Goal: Navigation & Orientation: Go to known website

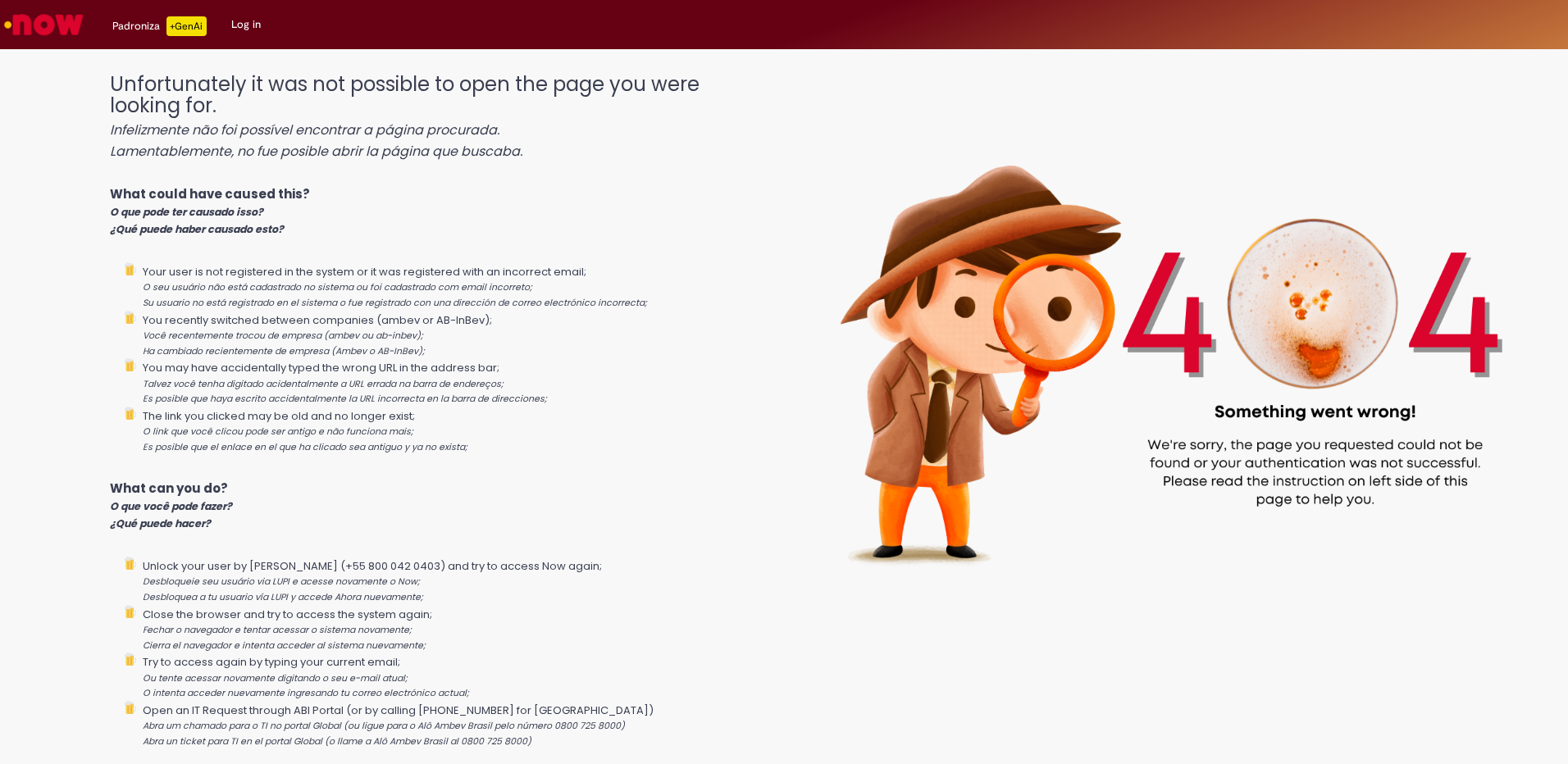
click at [27, 9] on img "Go to homepage" at bounding box center [44, 25] width 85 height 33
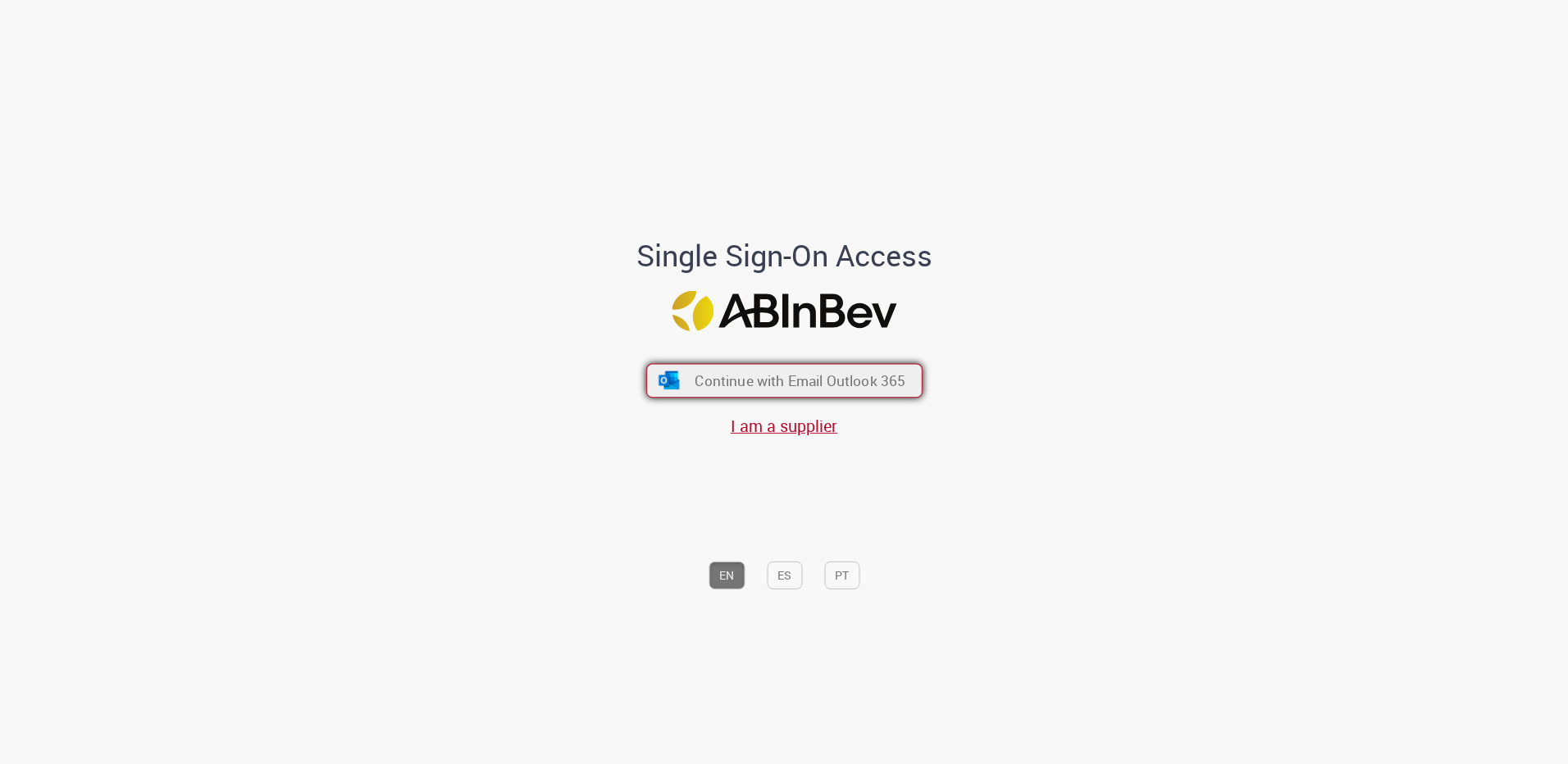
click at [710, 376] on span "Continue with Email Outlook 365" at bounding box center [800, 380] width 211 height 19
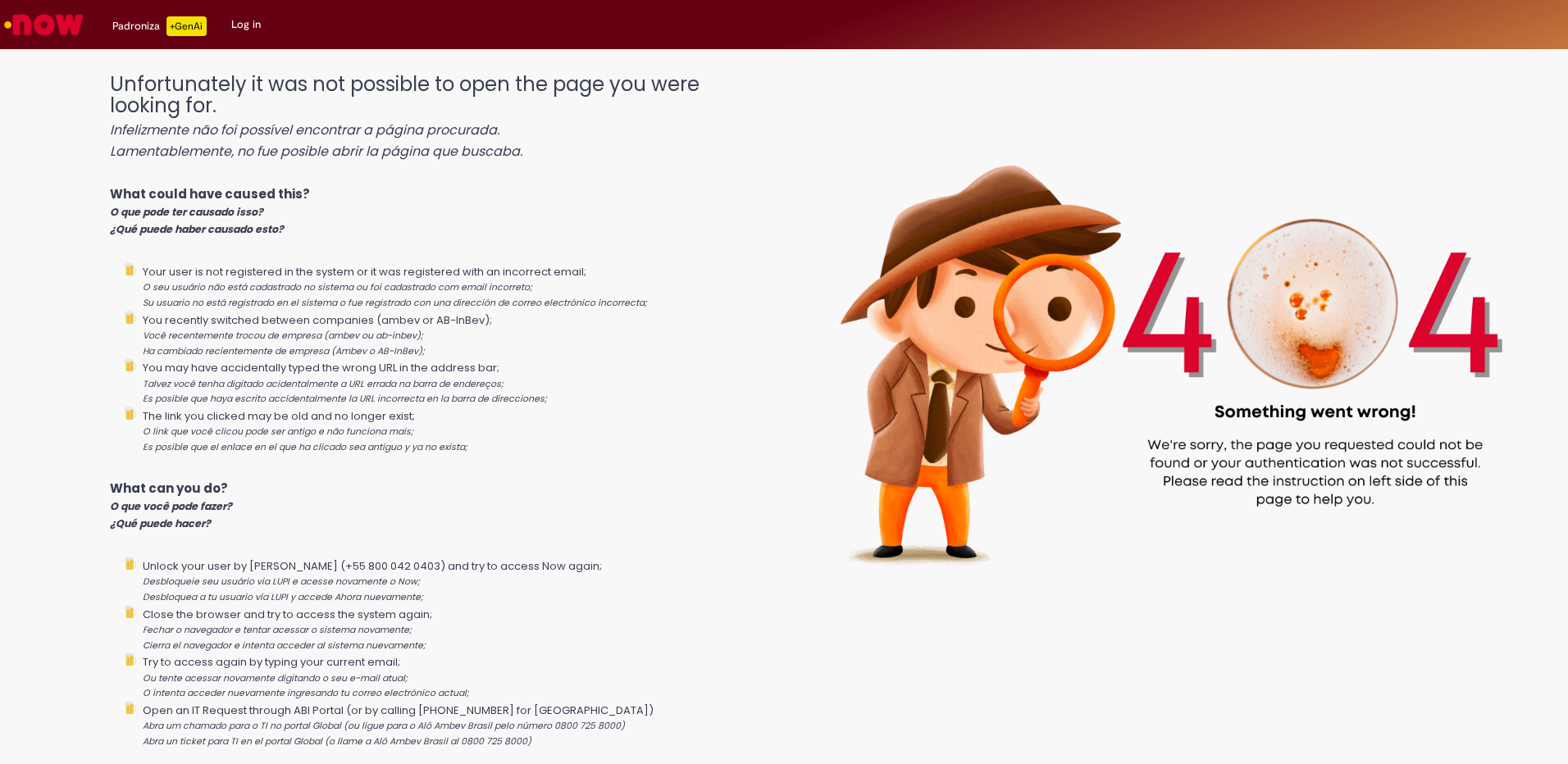
click at [247, 16] on link "Log in" at bounding box center [245, 25] width 54 height 49
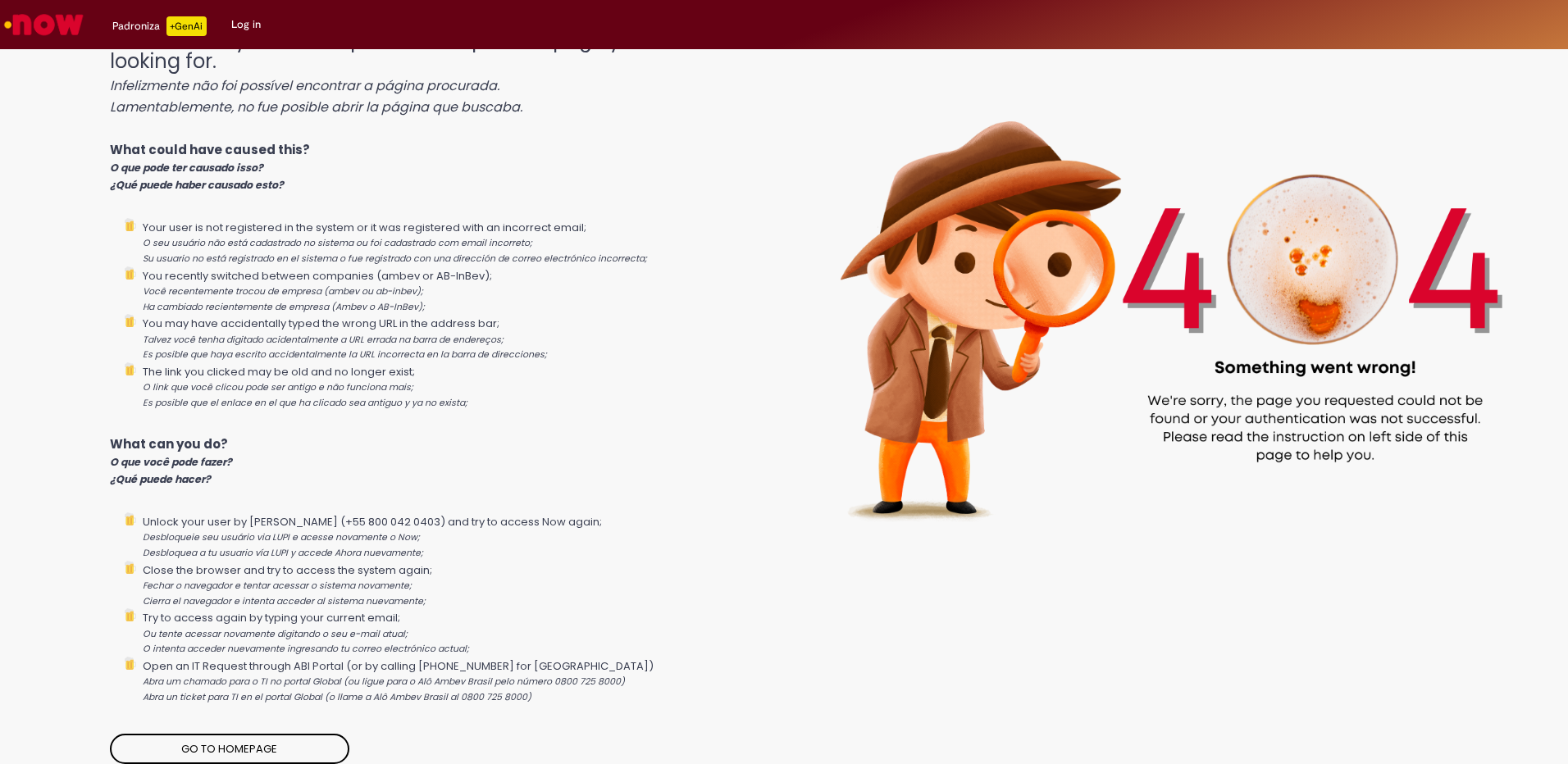
click at [281, 749] on link "Go to homepage" at bounding box center [229, 749] width 240 height 31
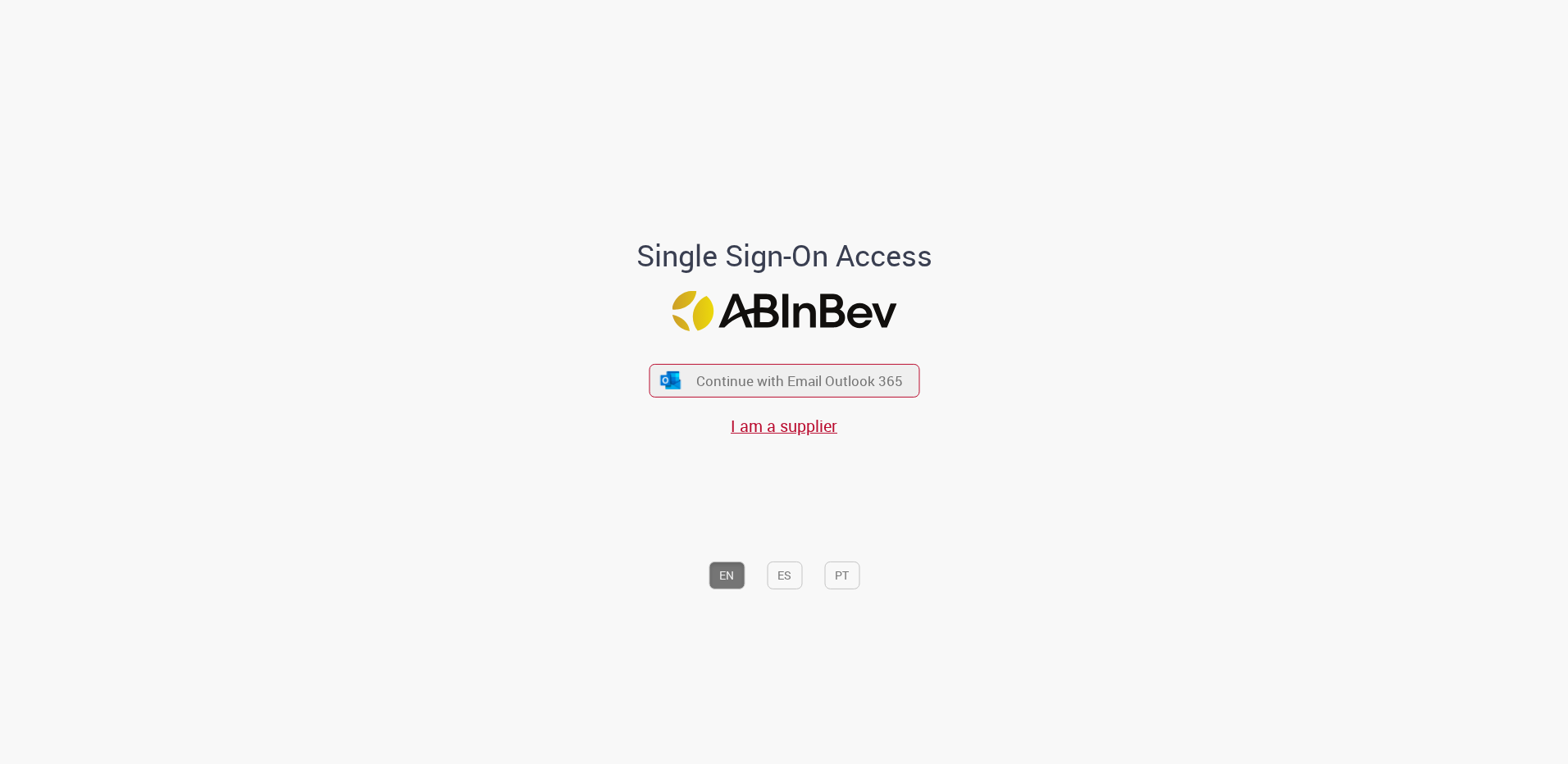
drag, startPoint x: 782, startPoint y: 288, endPoint x: 782, endPoint y: 325, distance: 37.0
click at [783, 288] on div "Single Sign-On Access Continue with Email Outlook 365 I am a supplier EN ES PT" at bounding box center [784, 419] width 455 height 359
click at [782, 368] on button "Continue with Email Outlook 365" at bounding box center [784, 380] width 276 height 35
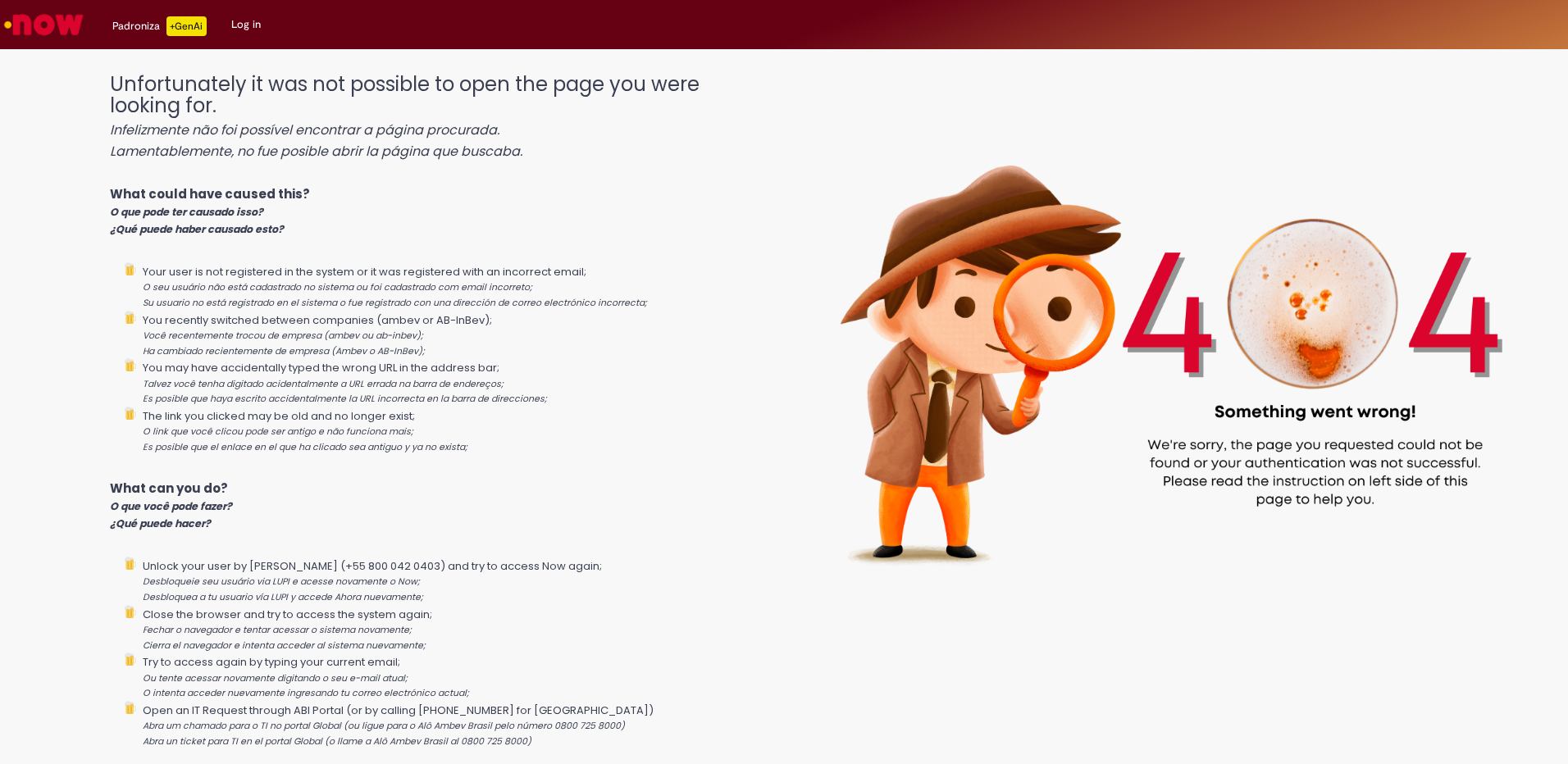
click at [240, 33] on link "Log in" at bounding box center [245, 25] width 54 height 49
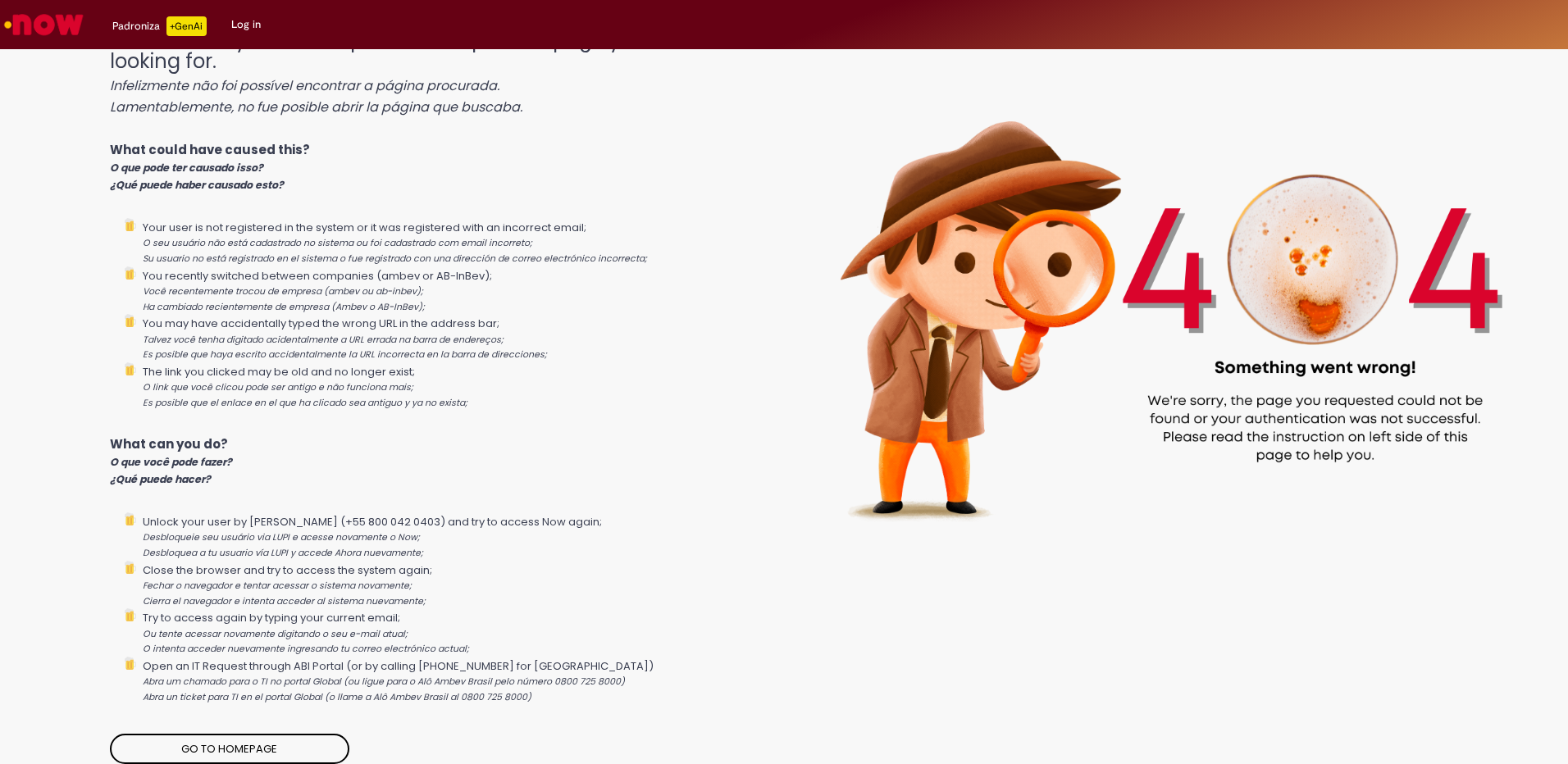
click at [165, 740] on link "Go to homepage" at bounding box center [229, 749] width 240 height 31
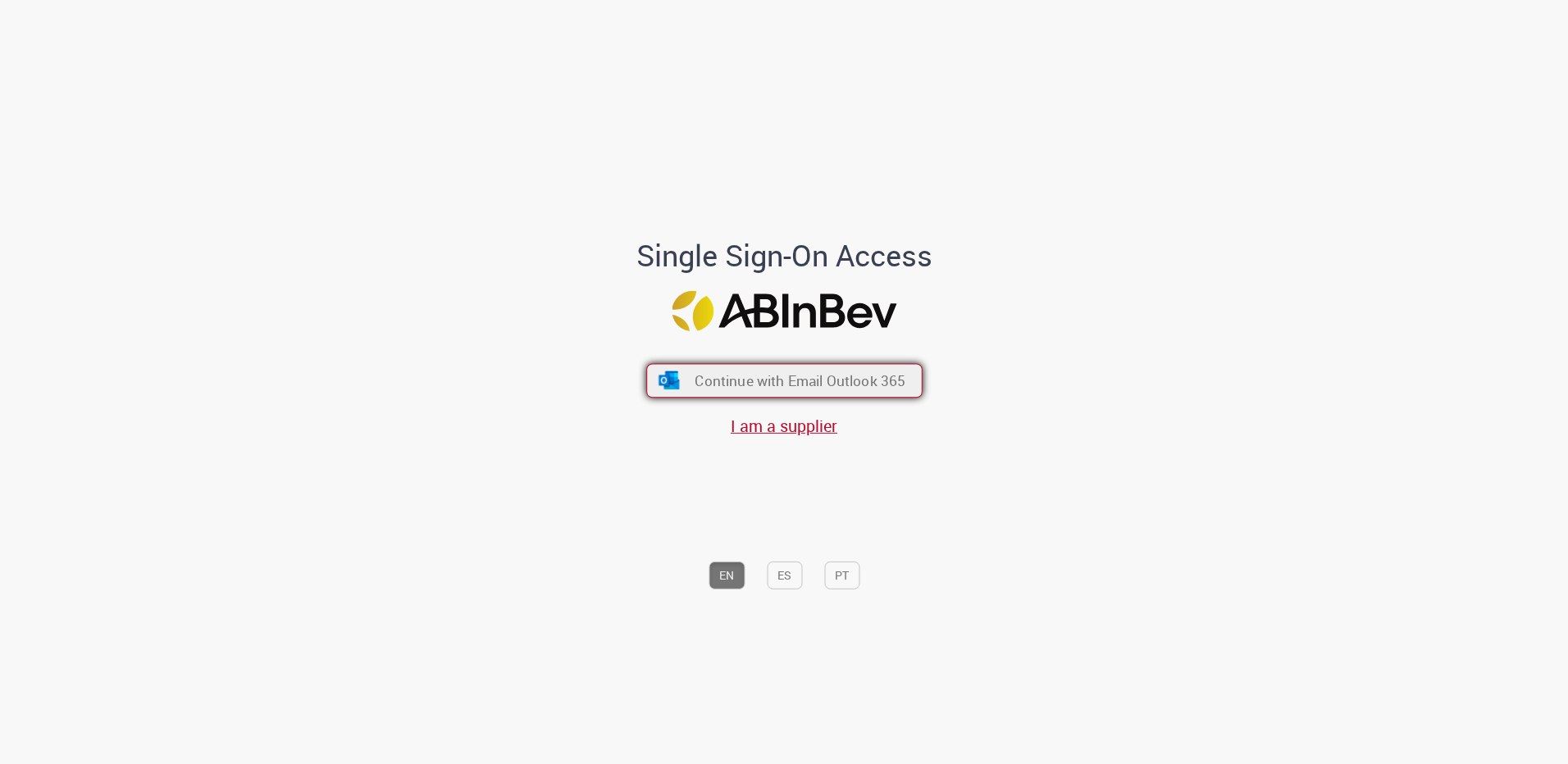
click at [718, 377] on span "Continue with Email Outlook 365" at bounding box center [800, 380] width 211 height 19
